Goal: Task Accomplishment & Management: Manage account settings

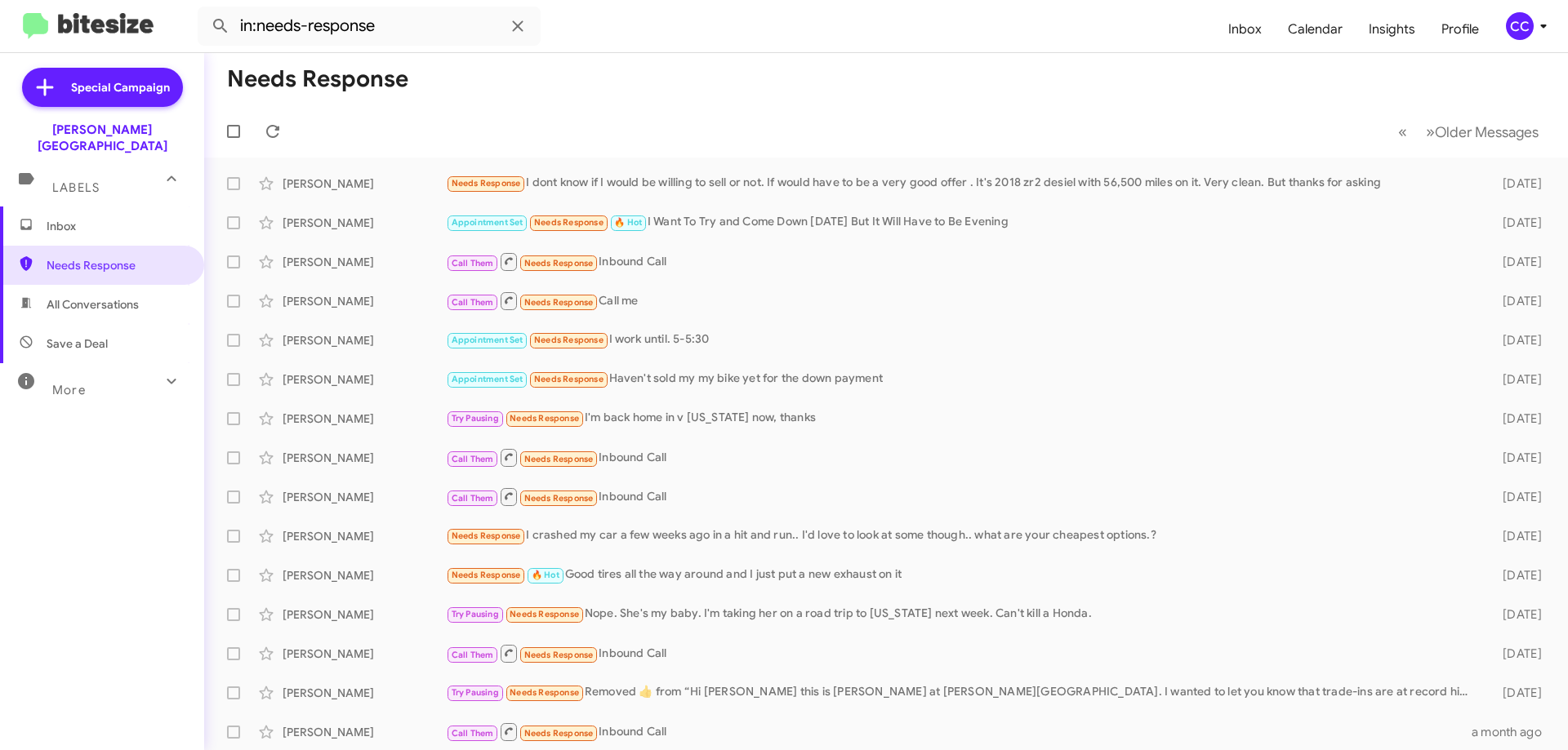
click at [66, 218] on span "Inbox" at bounding box center [115, 226] width 139 height 17
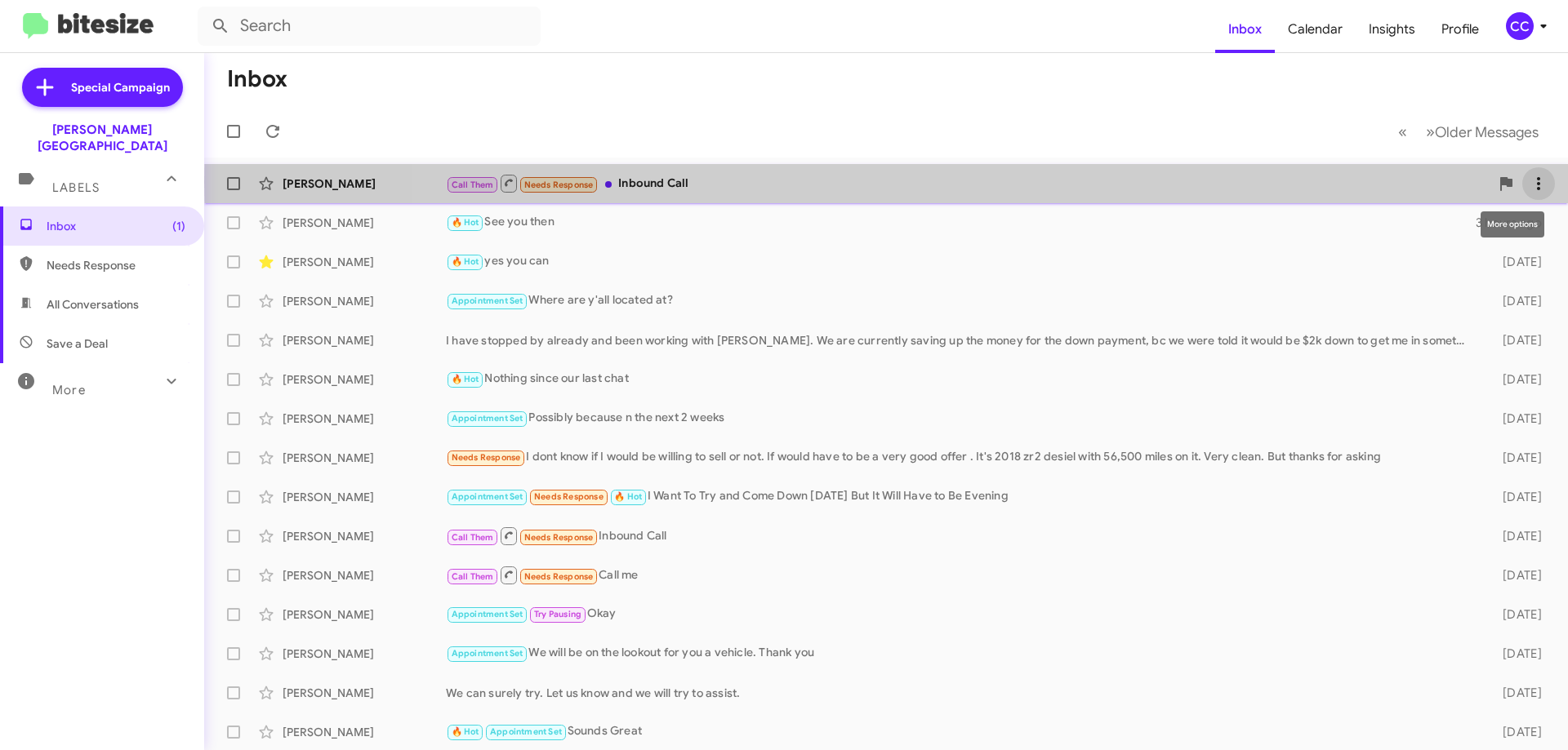
click at [1529, 182] on icon at bounding box center [1538, 183] width 20 height 20
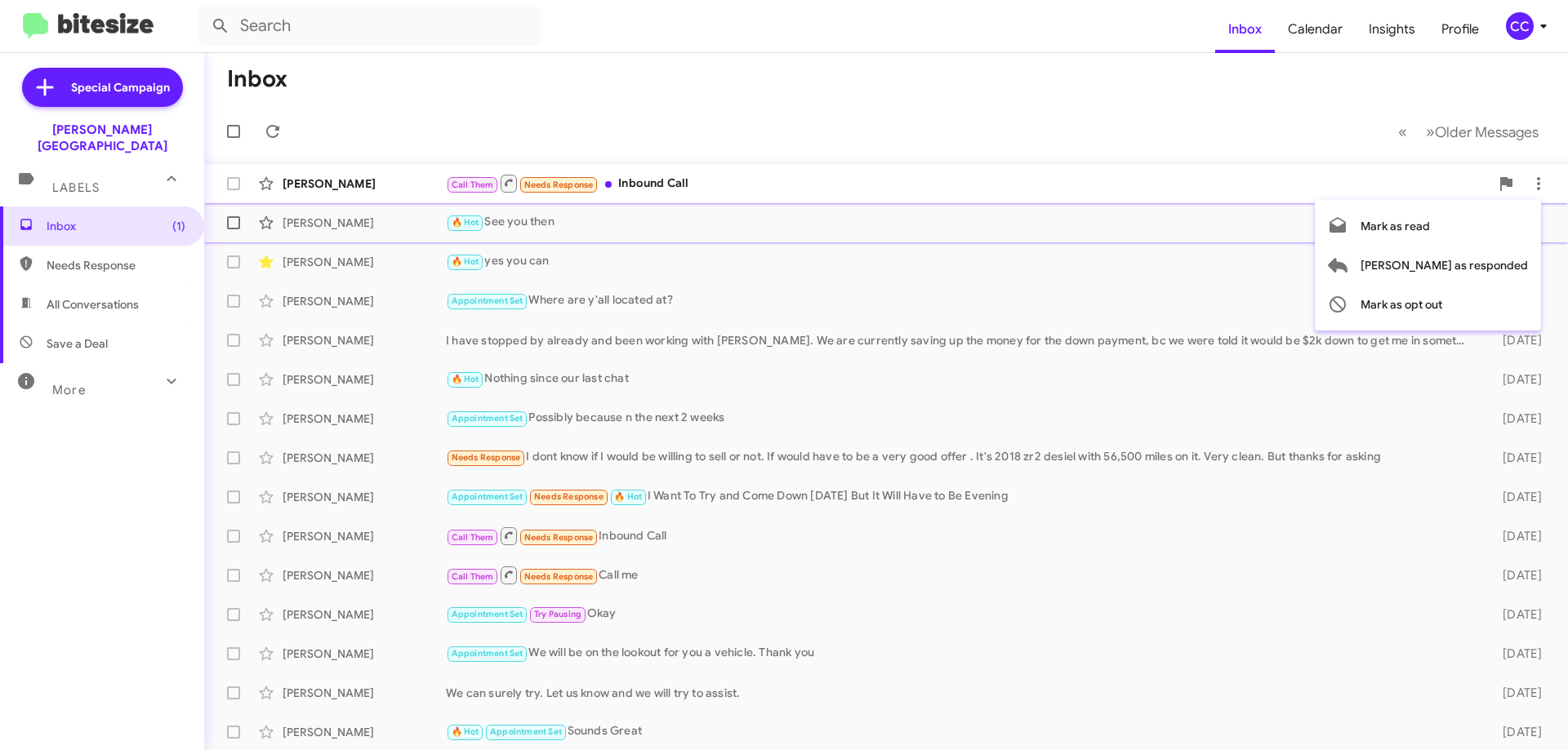
click at [1430, 231] on span "Mark as read" at bounding box center [1395, 227] width 69 height 39
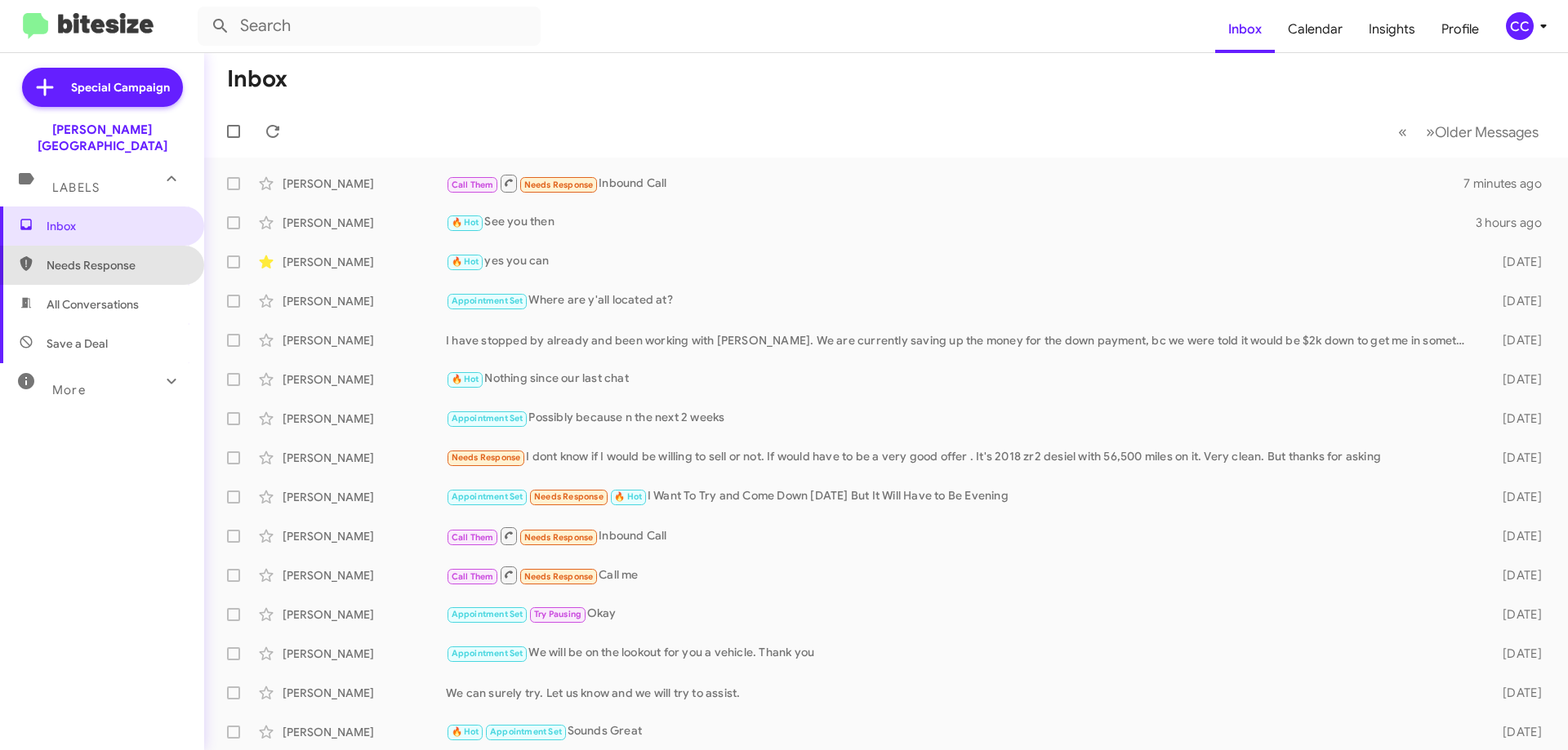
click at [109, 257] on span "Needs Response" at bounding box center [115, 265] width 139 height 17
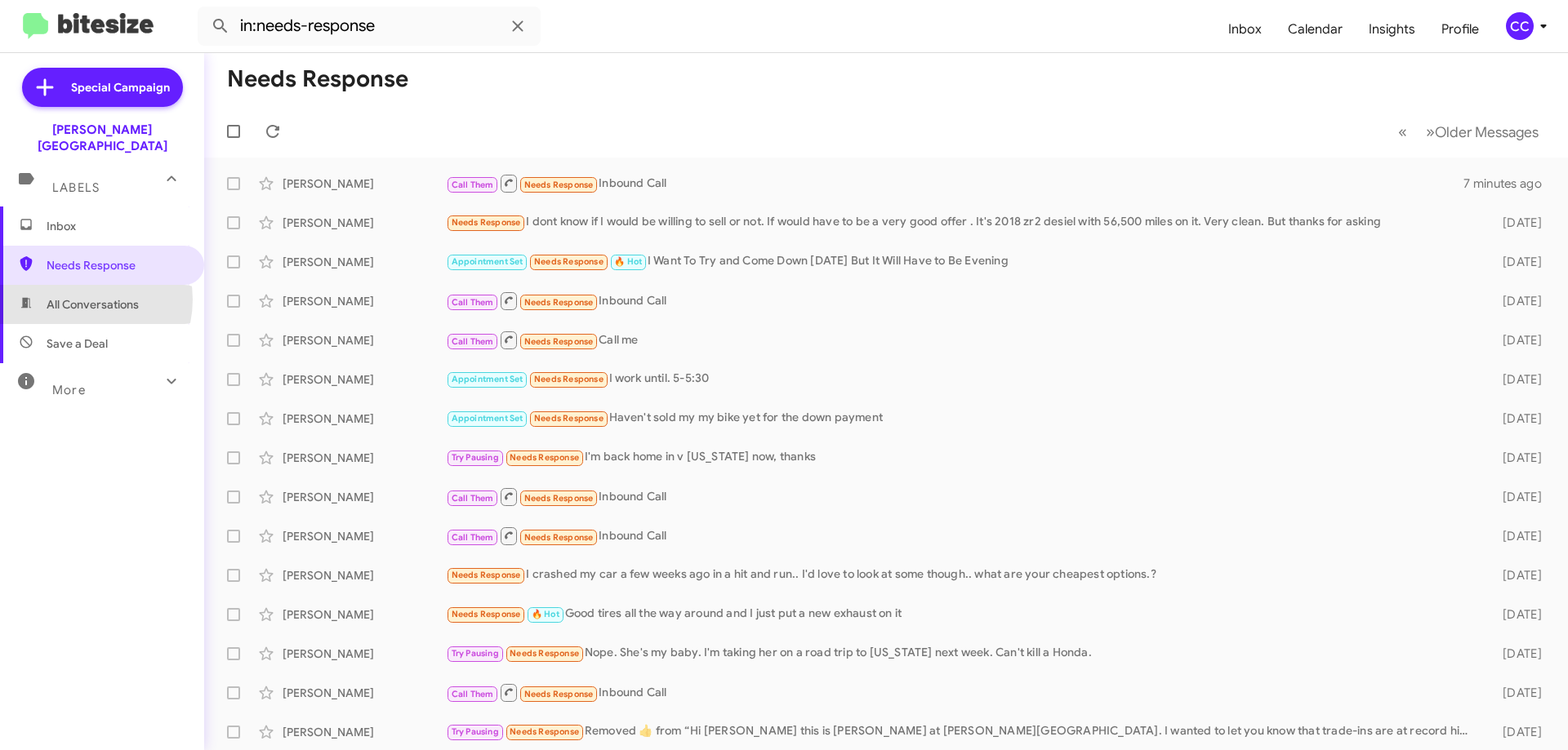
click at [79, 297] on span "All Conversations" at bounding box center [93, 305] width 93 height 17
type input "in:all-conversations"
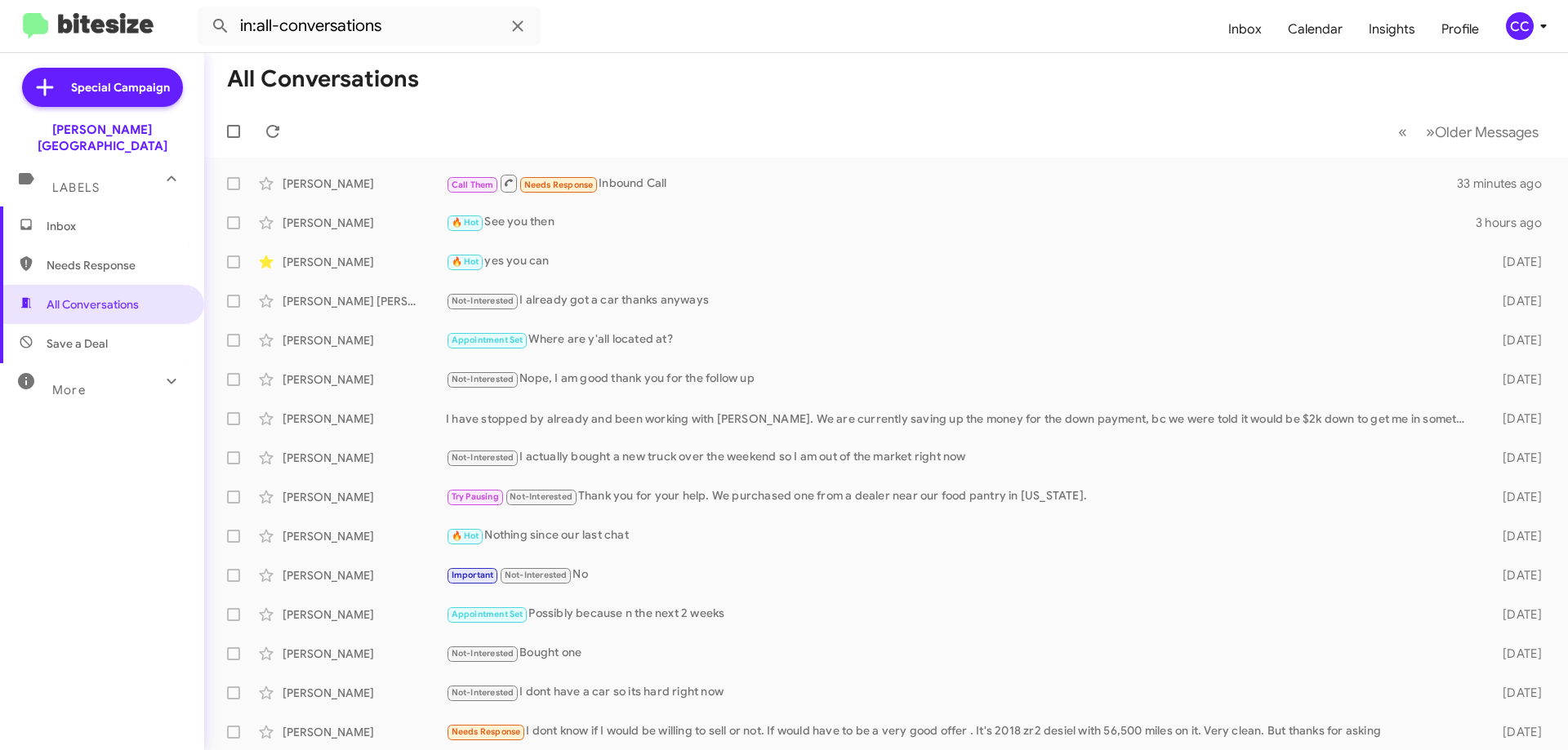
click at [64, 218] on span "Inbox" at bounding box center [115, 226] width 139 height 17
